Goal: Information Seeking & Learning: Learn about a topic

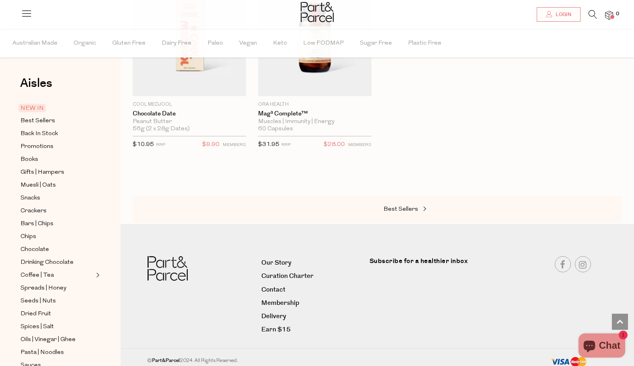
scroll to position [762, 0]
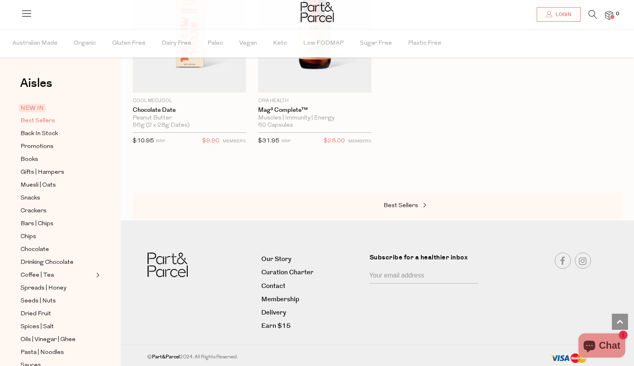
click at [49, 119] on span "Best Sellers" at bounding box center [37, 121] width 35 height 10
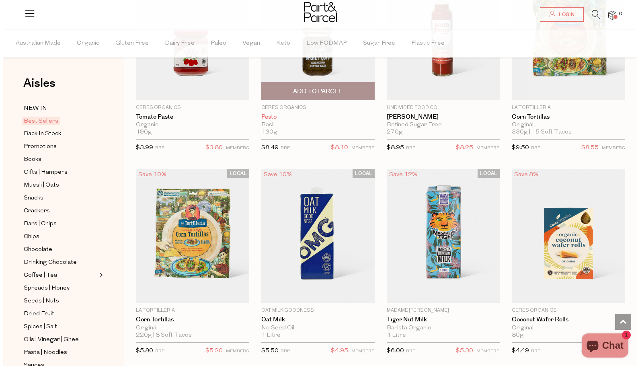
scroll to position [1377, 0]
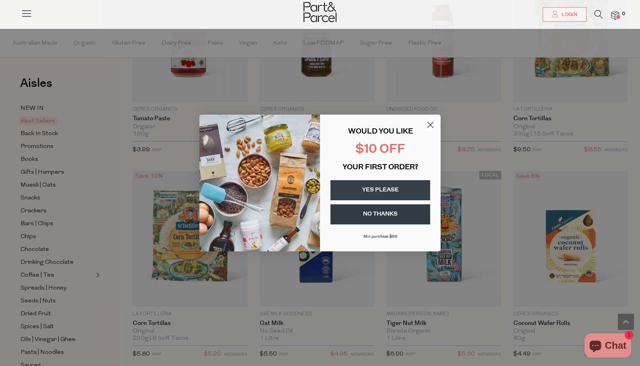
click at [433, 124] on circle "Close dialog" at bounding box center [430, 124] width 13 height 13
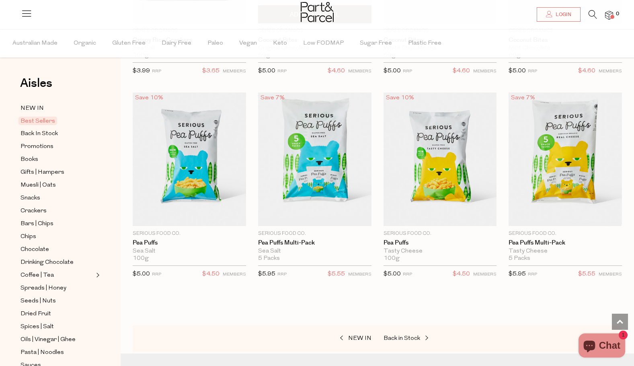
scroll to position [1889, 0]
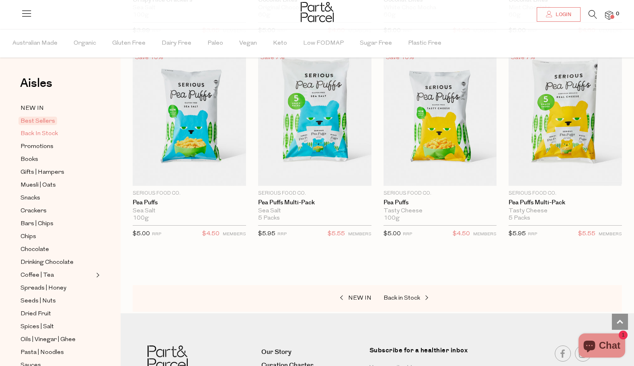
click at [27, 131] on span "Back In Stock" at bounding box center [38, 134] width 37 height 10
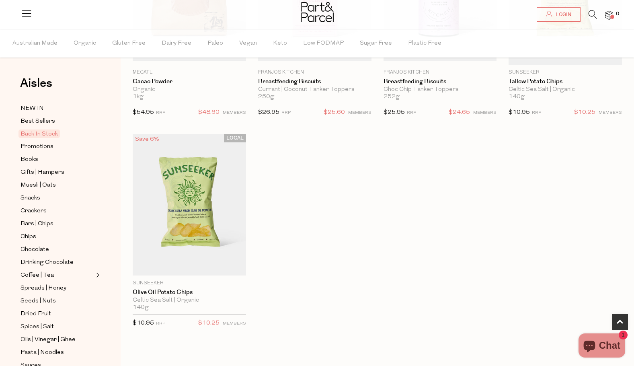
scroll to position [482, 0]
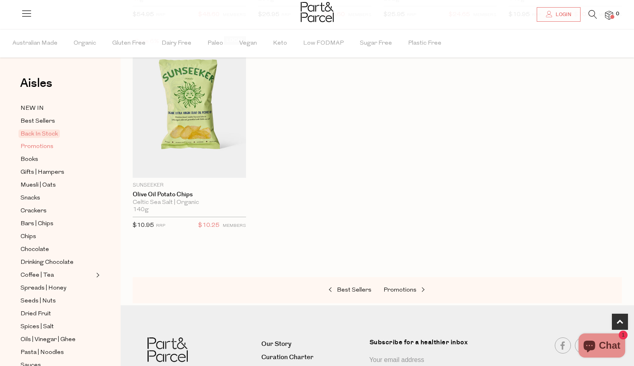
click at [36, 143] on span "Promotions" at bounding box center [36, 147] width 33 height 10
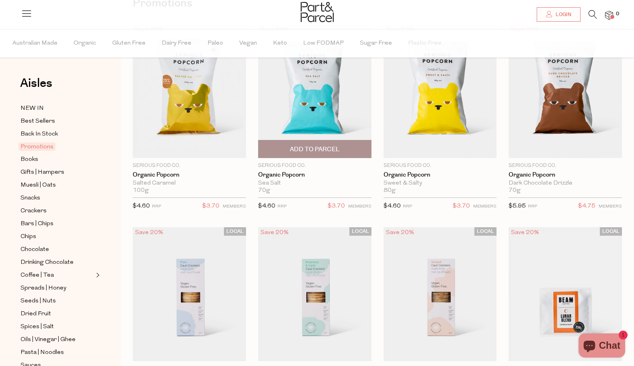
scroll to position [121, 0]
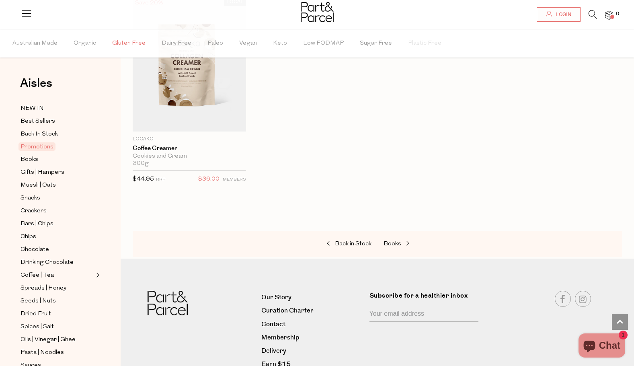
click at [124, 37] on span "Gluten Free" at bounding box center [128, 43] width 33 height 28
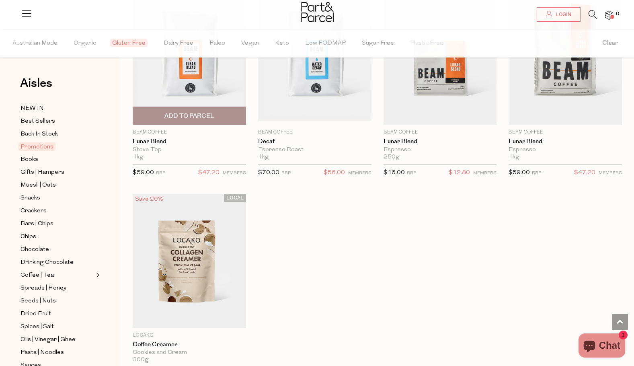
scroll to position [563, 0]
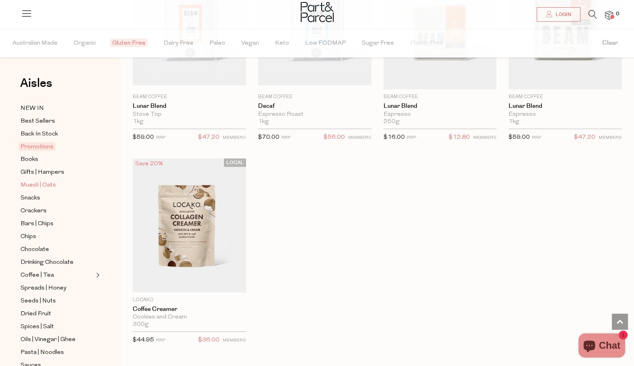
click at [40, 182] on span "Muesli | Oats" at bounding box center [37, 185] width 35 height 10
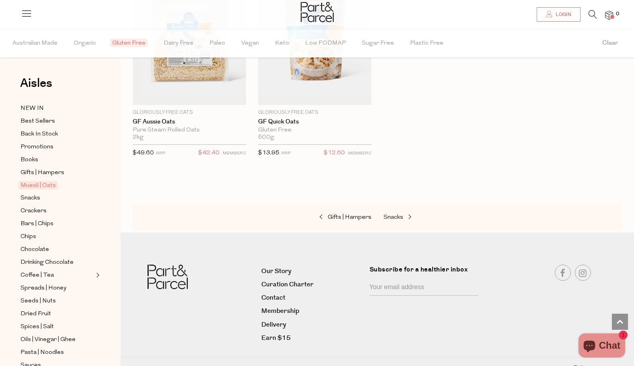
scroll to position [1166, 0]
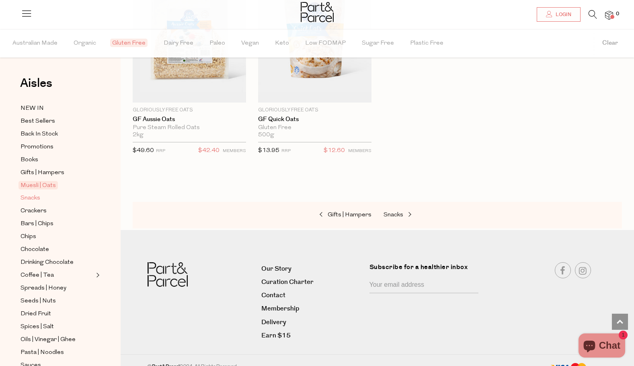
click at [43, 197] on link "Snacks" at bounding box center [56, 198] width 73 height 10
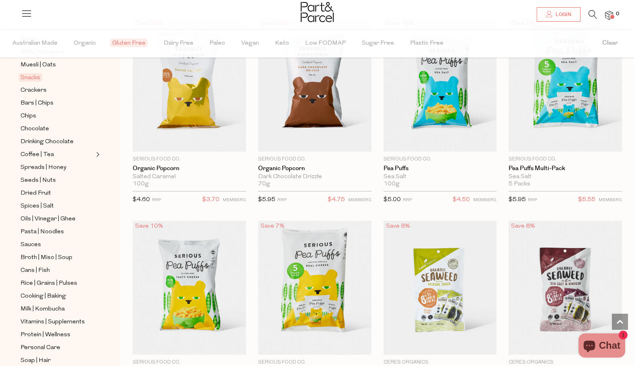
scroll to position [2251, 0]
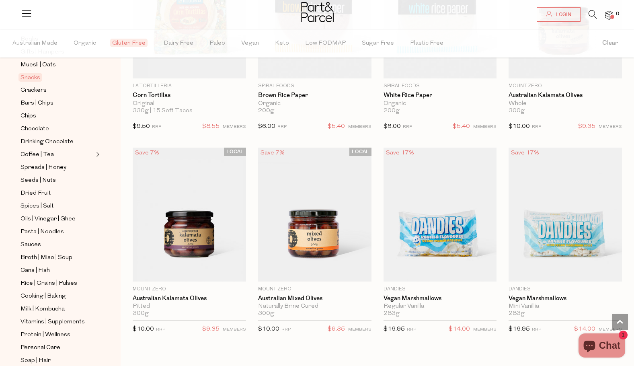
scroll to position [3215, 0]
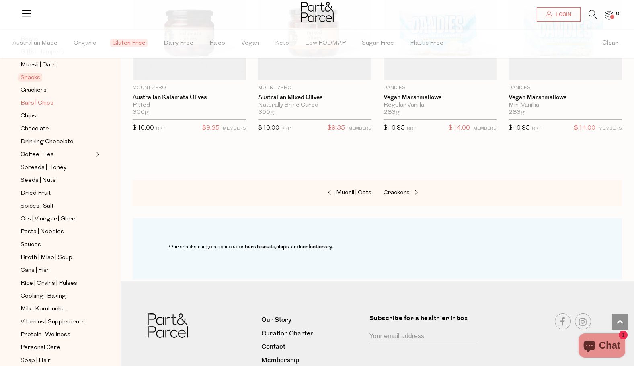
click at [27, 99] on span "Bars | Chips" at bounding box center [36, 103] width 33 height 10
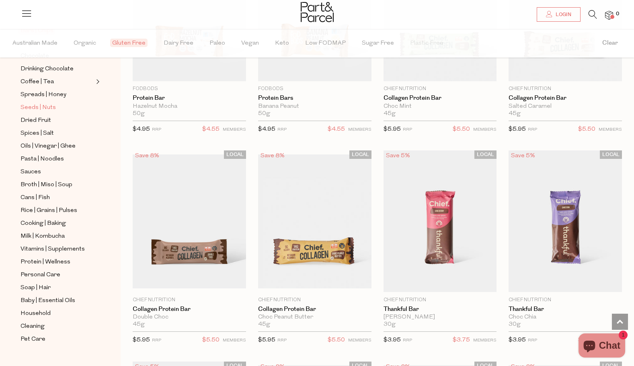
scroll to position [153, 0]
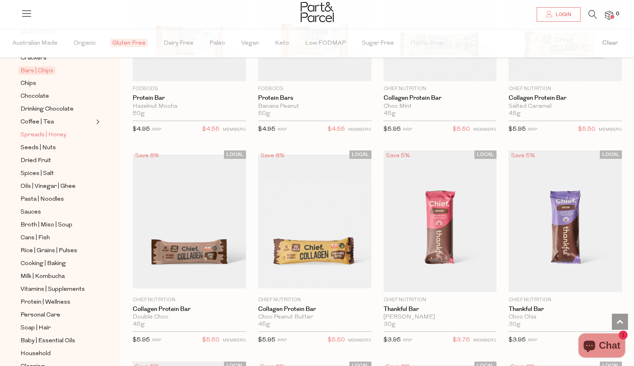
click at [39, 130] on span "Spreads | Honey" at bounding box center [43, 135] width 46 height 10
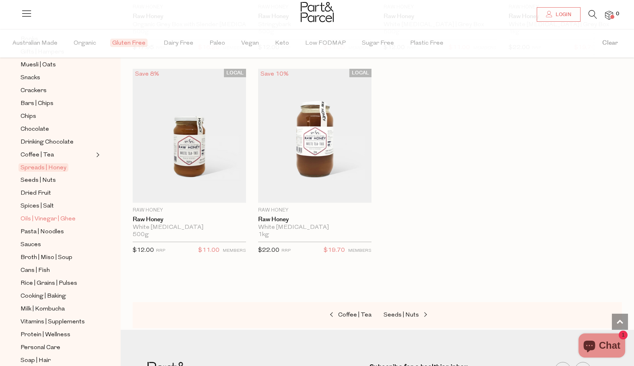
scroll to position [161, 0]
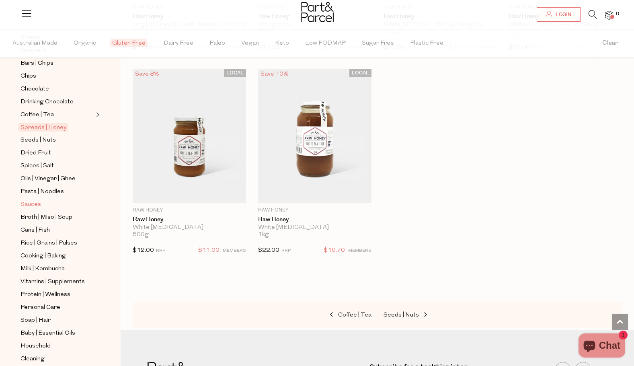
click at [36, 200] on span "Sauces" at bounding box center [30, 205] width 20 height 10
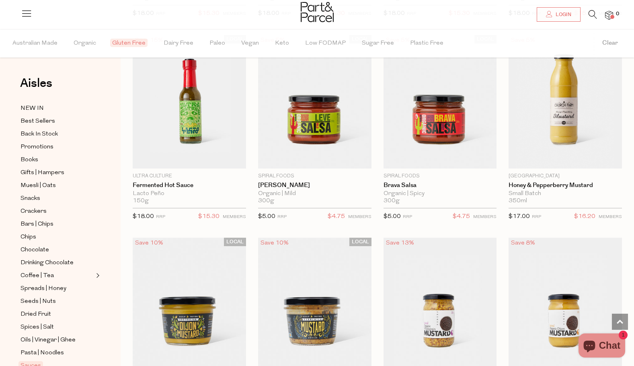
scroll to position [2010, 0]
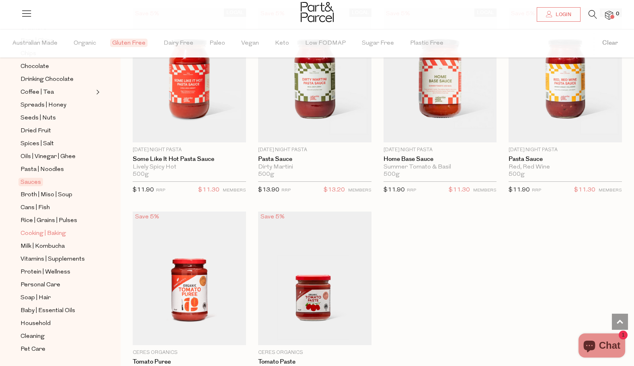
scroll to position [193, 0]
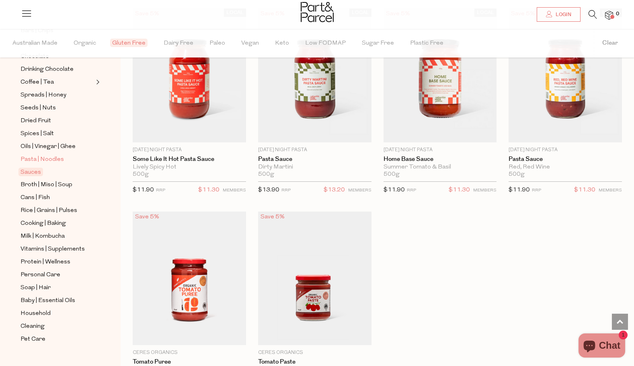
click at [44, 155] on span "Pasta | Noodles" at bounding box center [41, 160] width 43 height 10
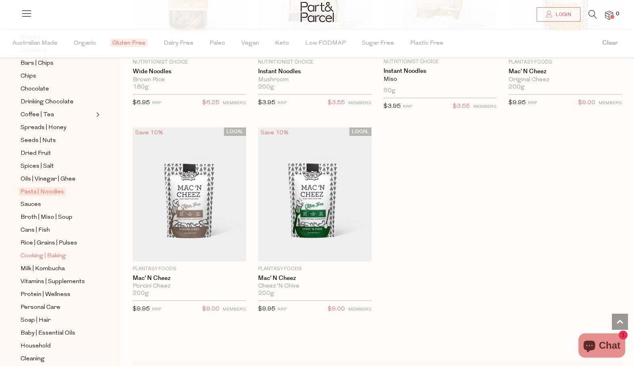
scroll to position [193, 0]
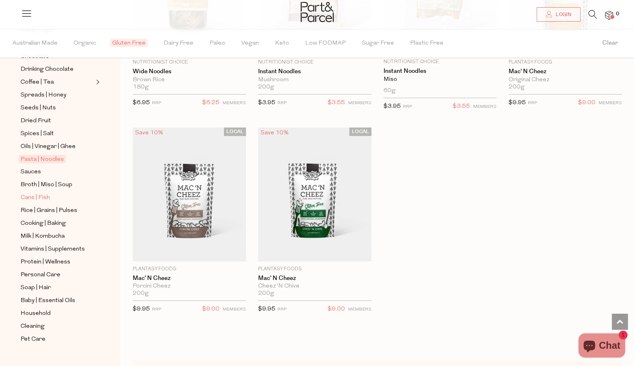
click at [47, 193] on span "Cans | Fish" at bounding box center [34, 198] width 29 height 10
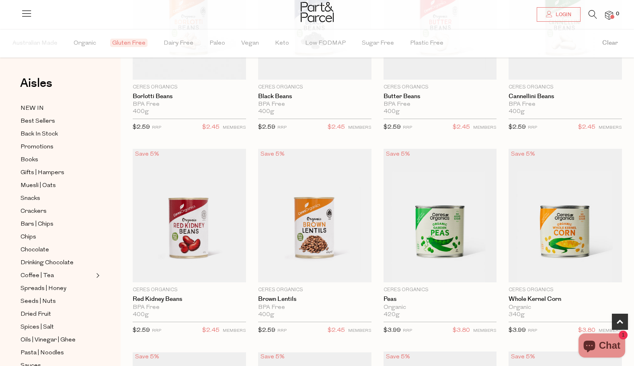
scroll to position [80, 0]
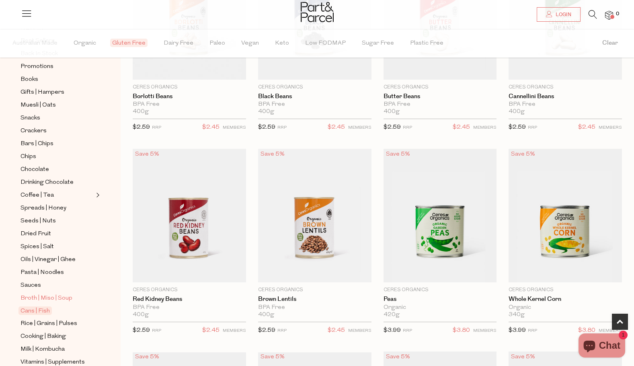
click at [50, 293] on span "Broth | Miso | Soup" at bounding box center [46, 298] width 52 height 10
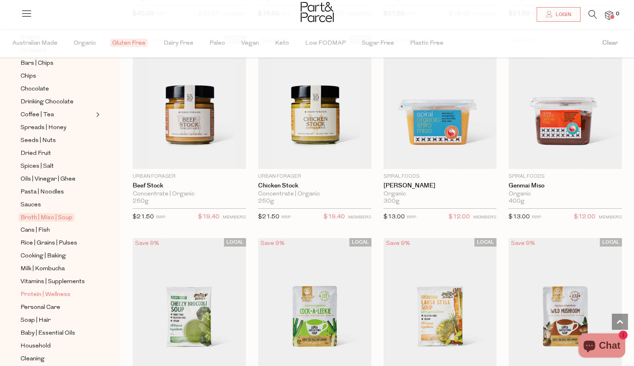
scroll to position [193, 0]
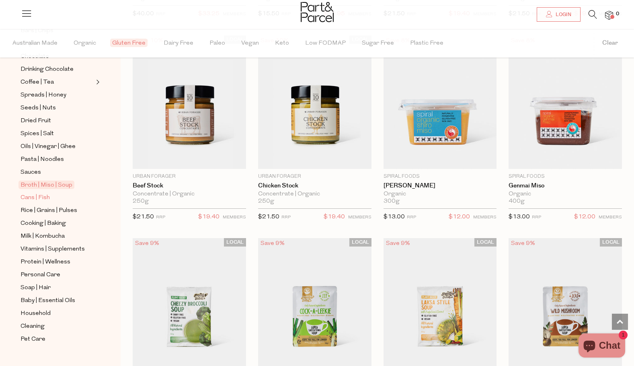
click at [34, 193] on span "Cans | Fish" at bounding box center [34, 198] width 29 height 10
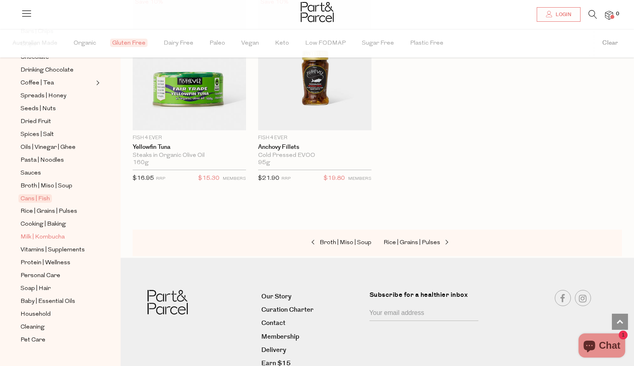
scroll to position [193, 0]
click at [63, 219] on span "Cooking | Baking" at bounding box center [42, 224] width 45 height 10
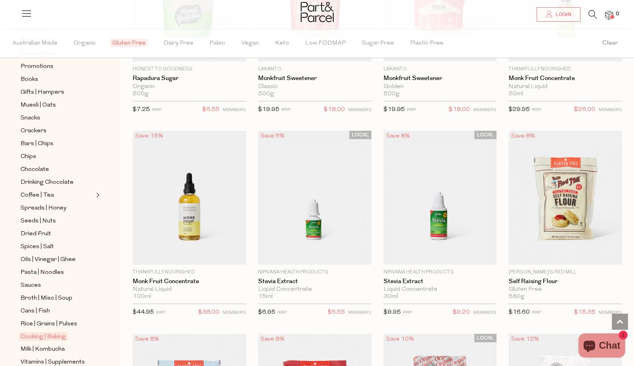
scroll to position [2210, 0]
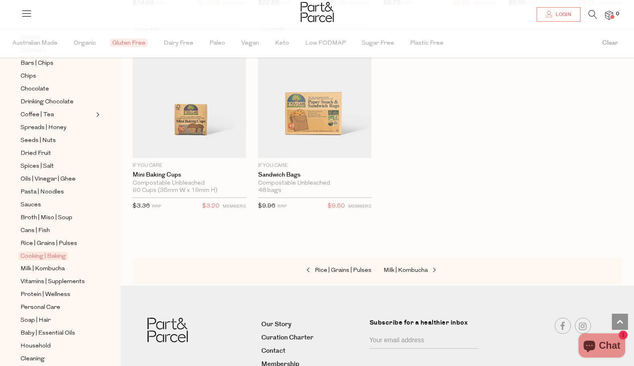
scroll to position [193, 0]
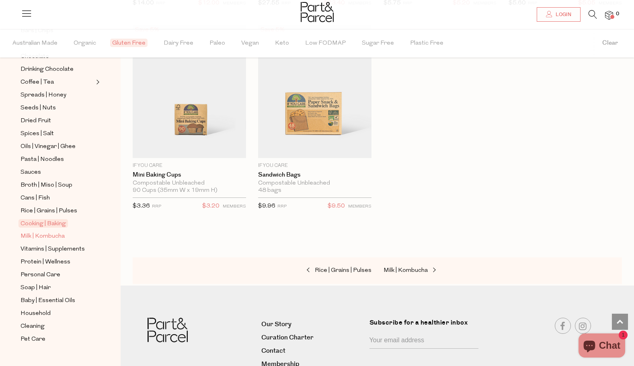
click at [43, 231] on span "Milk | Kombucha" at bounding box center [42, 236] width 44 height 10
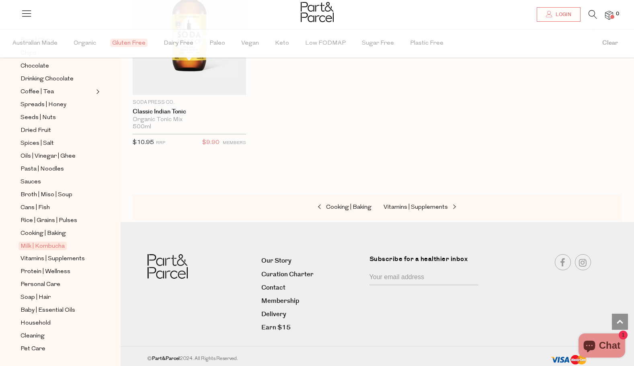
scroll to position [193, 0]
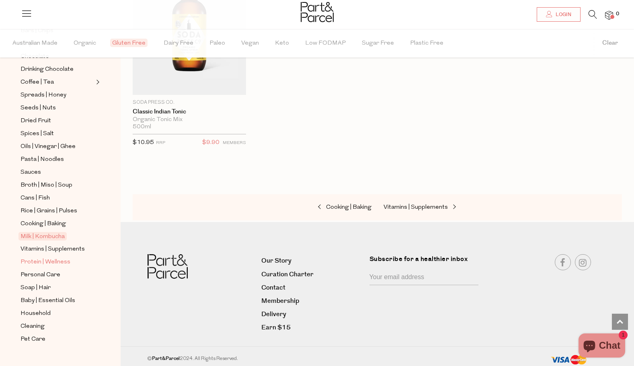
click at [84, 257] on link "Protein | Wellness" at bounding box center [56, 262] width 73 height 10
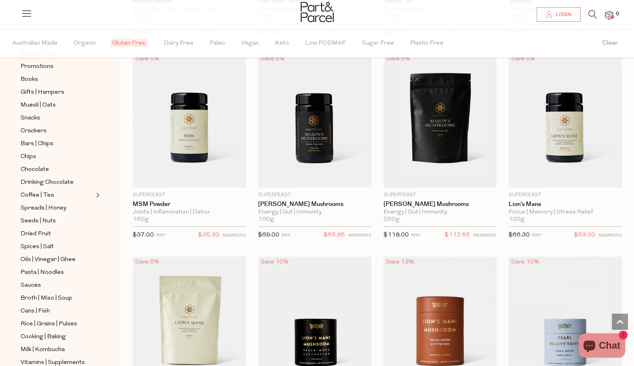
scroll to position [1733, 0]
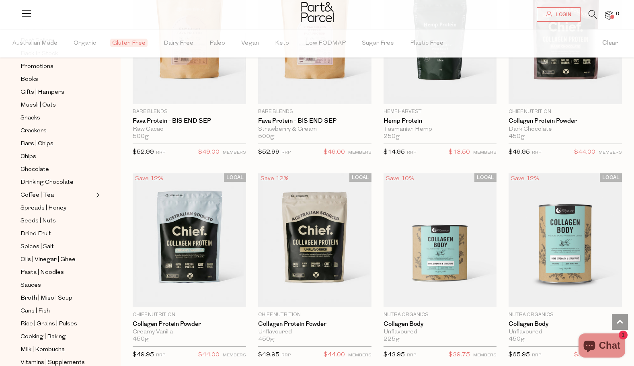
scroll to position [603, 0]
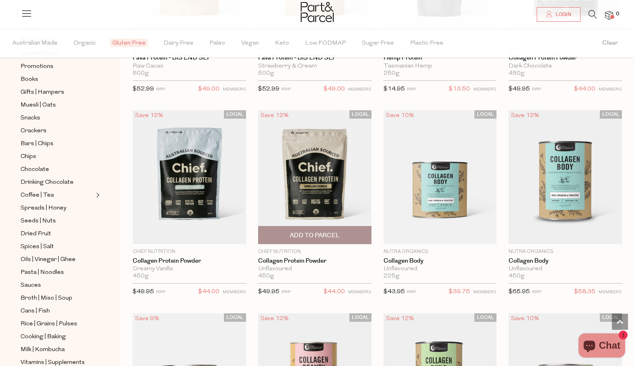
click at [358, 203] on img at bounding box center [314, 177] width 113 height 134
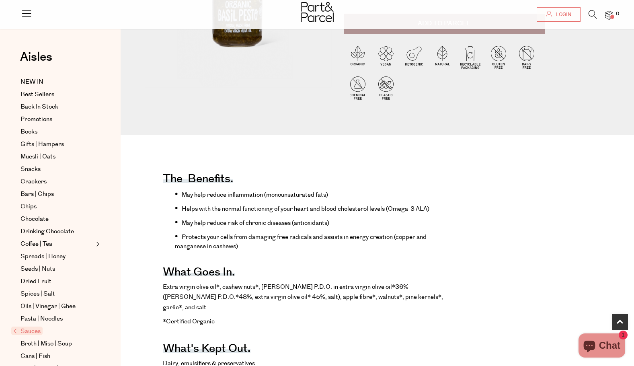
scroll to position [201, 0]
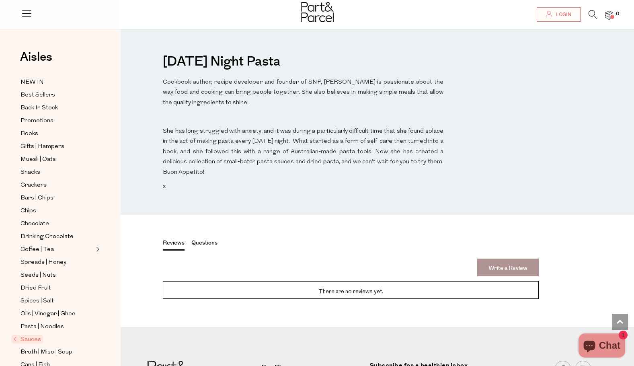
scroll to position [723, 0]
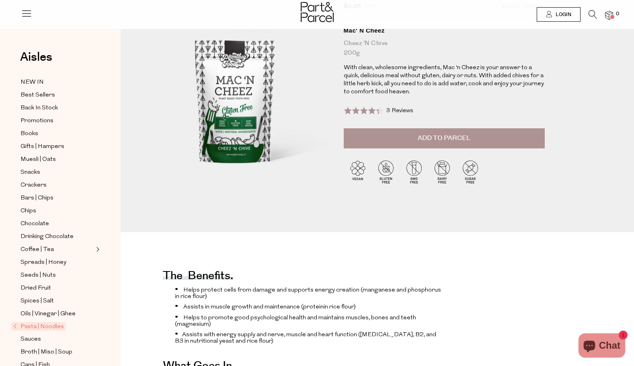
scroll to position [161, 0]
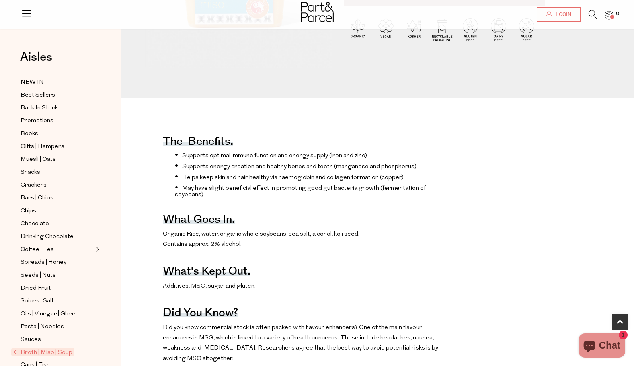
scroll to position [241, 0]
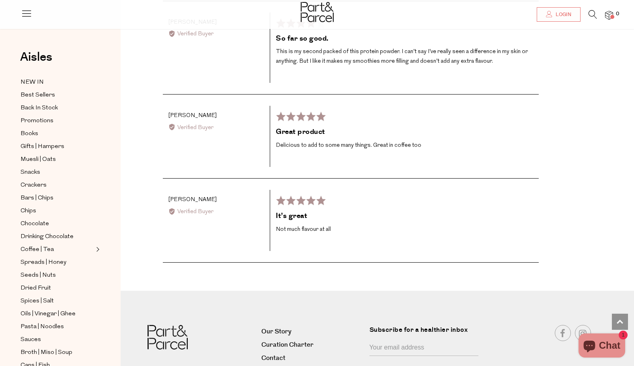
scroll to position [1325, 0]
